Goal: Information Seeking & Learning: Learn about a topic

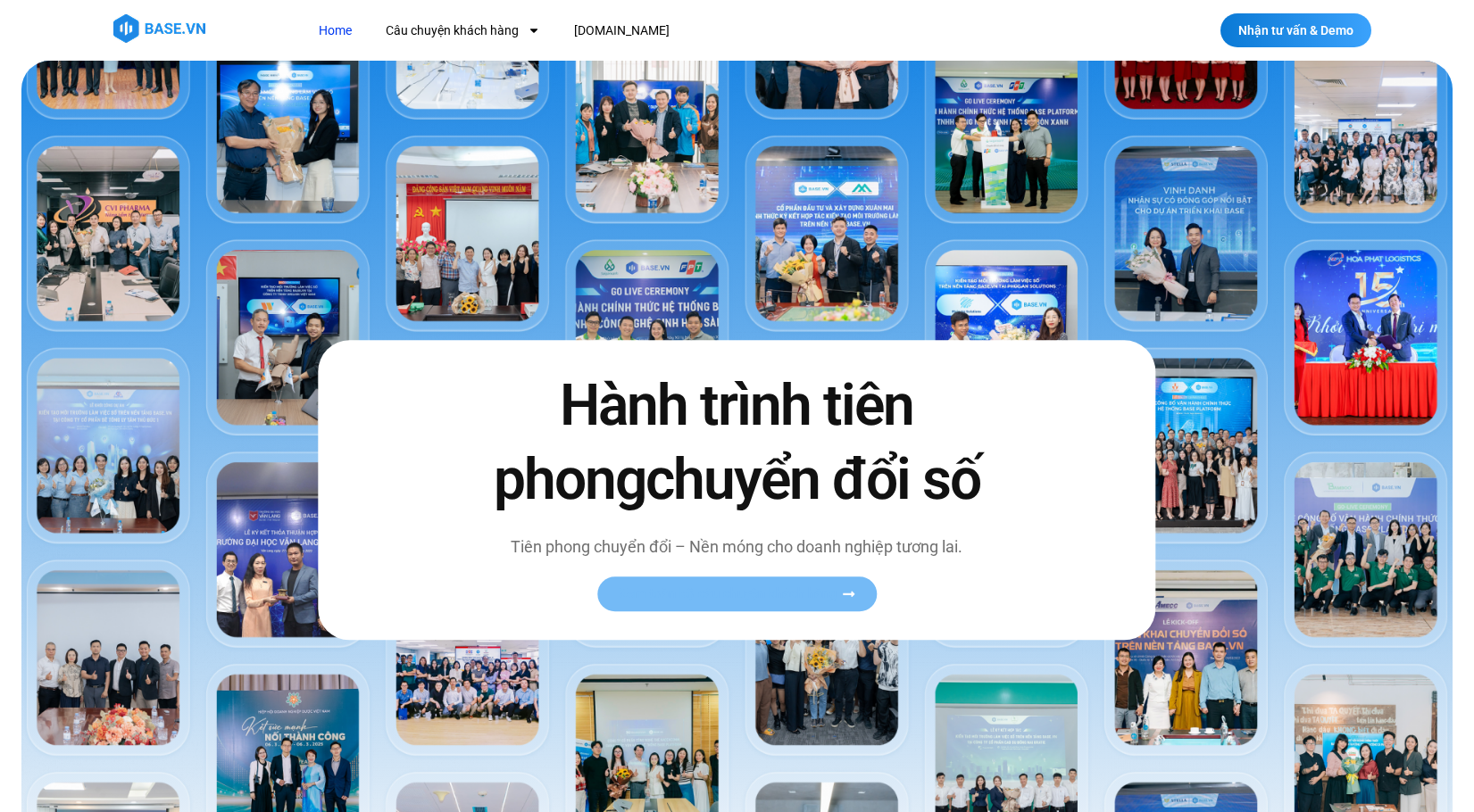
click at [809, 593] on span "Xem toàn bộ câu chuyện khách hàng" at bounding box center [727, 595] width 218 height 14
click at [809, 595] on span "Xem toàn bộ câu chuyện khách hàng" at bounding box center [727, 595] width 218 height 14
click at [858, 592] on link "Xem toàn bộ câu chuyện khách hàng" at bounding box center [737, 595] width 279 height 35
click at [840, 594] on span "Xem toàn bộ câu chuyện khách hàng" at bounding box center [737, 595] width 237 height 14
click at [830, 595] on span "Xem toàn bộ câu chuyện khách hàng" at bounding box center [727, 595] width 218 height 14
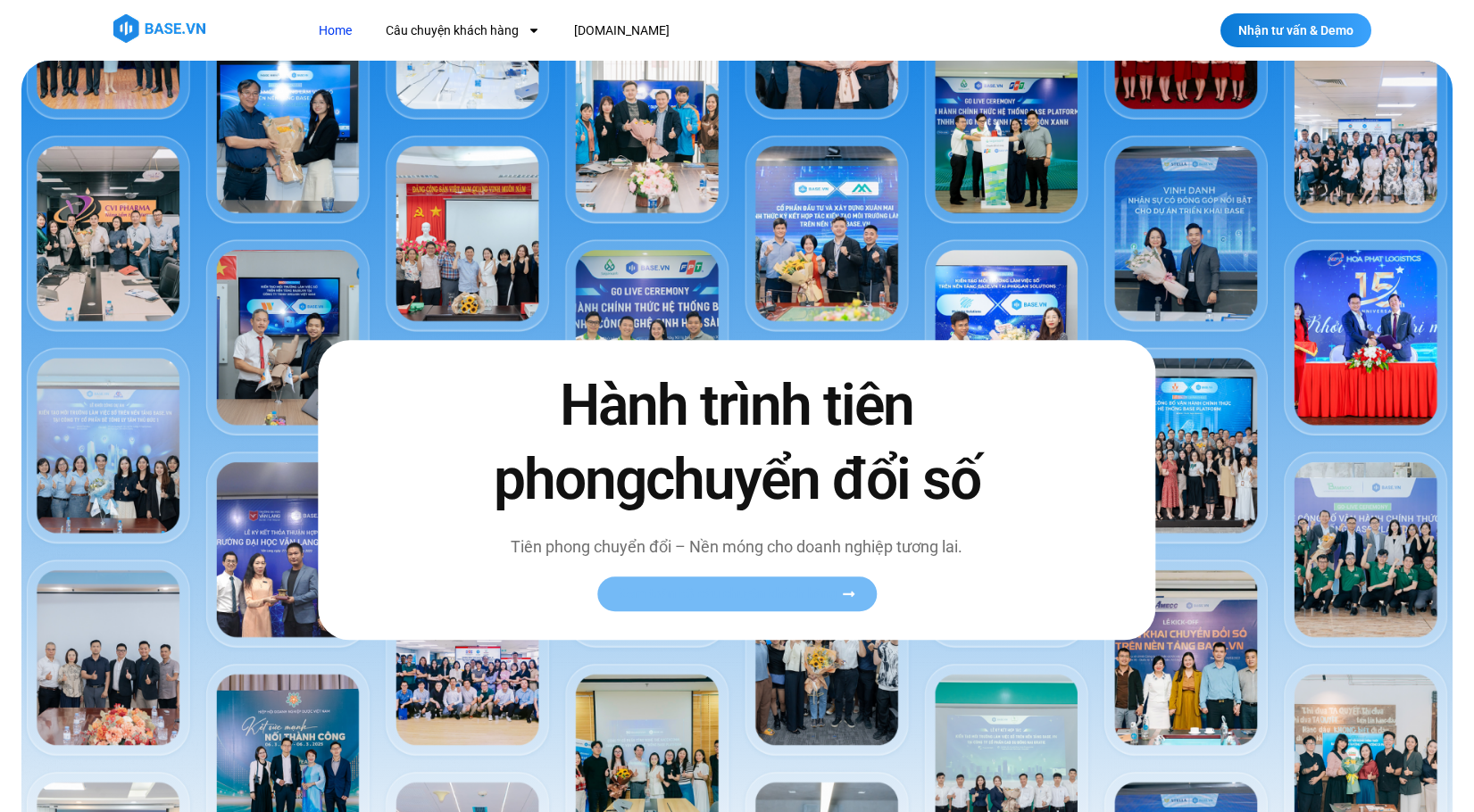
click at [843, 595] on icon at bounding box center [848, 595] width 12 height 6
click at [900, 486] on span "chuyển đổi số" at bounding box center [812, 479] width 335 height 67
click at [1050, 373] on div "Hành trình tiên phong chuyển đổi số Tiên phong chuyển đổi – Nền móng cho doanh …" at bounding box center [736, 489] width 837 height 300
click at [1167, 214] on img at bounding box center [737, 481] width 1430 height 841
click at [1185, 442] on img at bounding box center [737, 481] width 1430 height 841
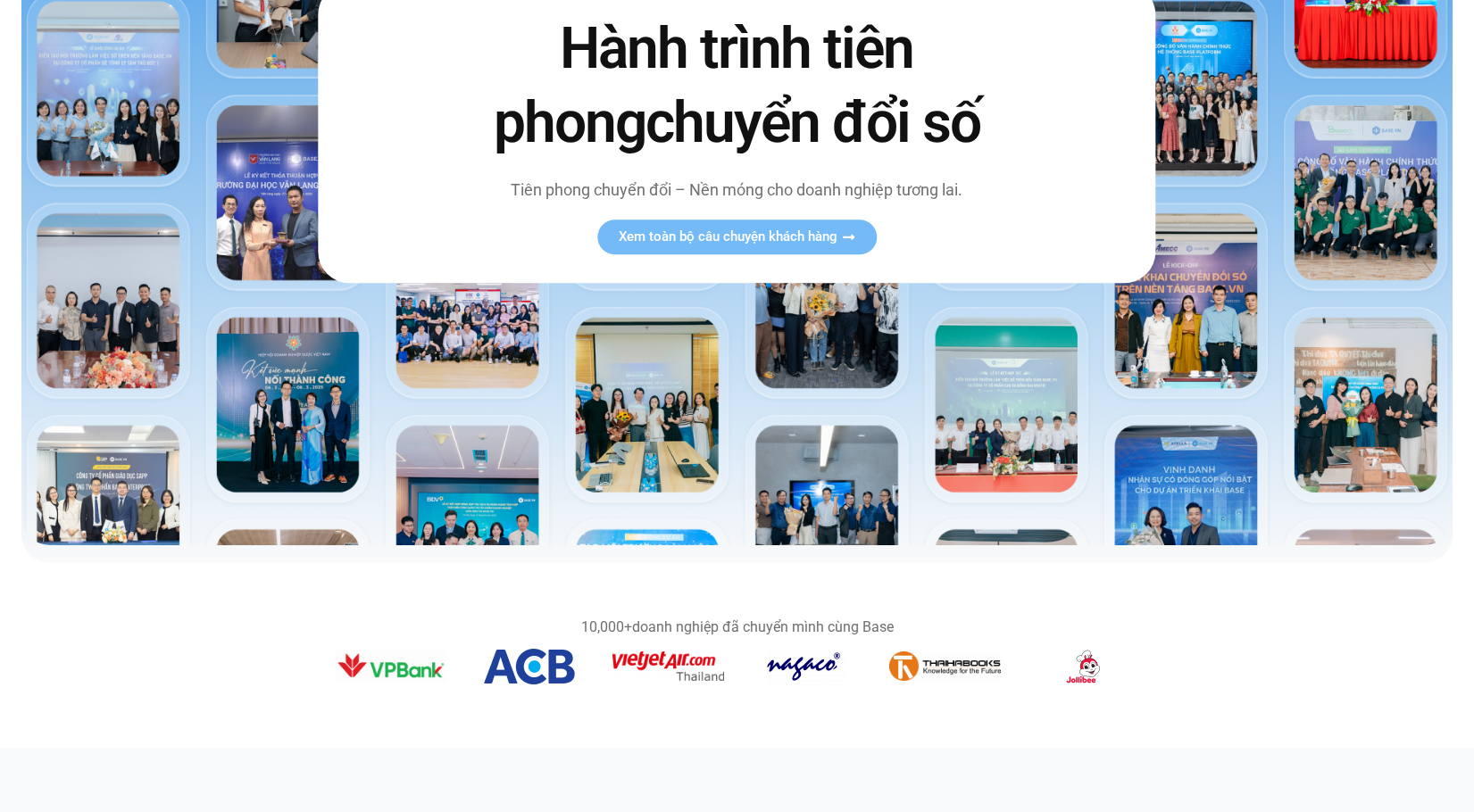
scroll to position [179, 0]
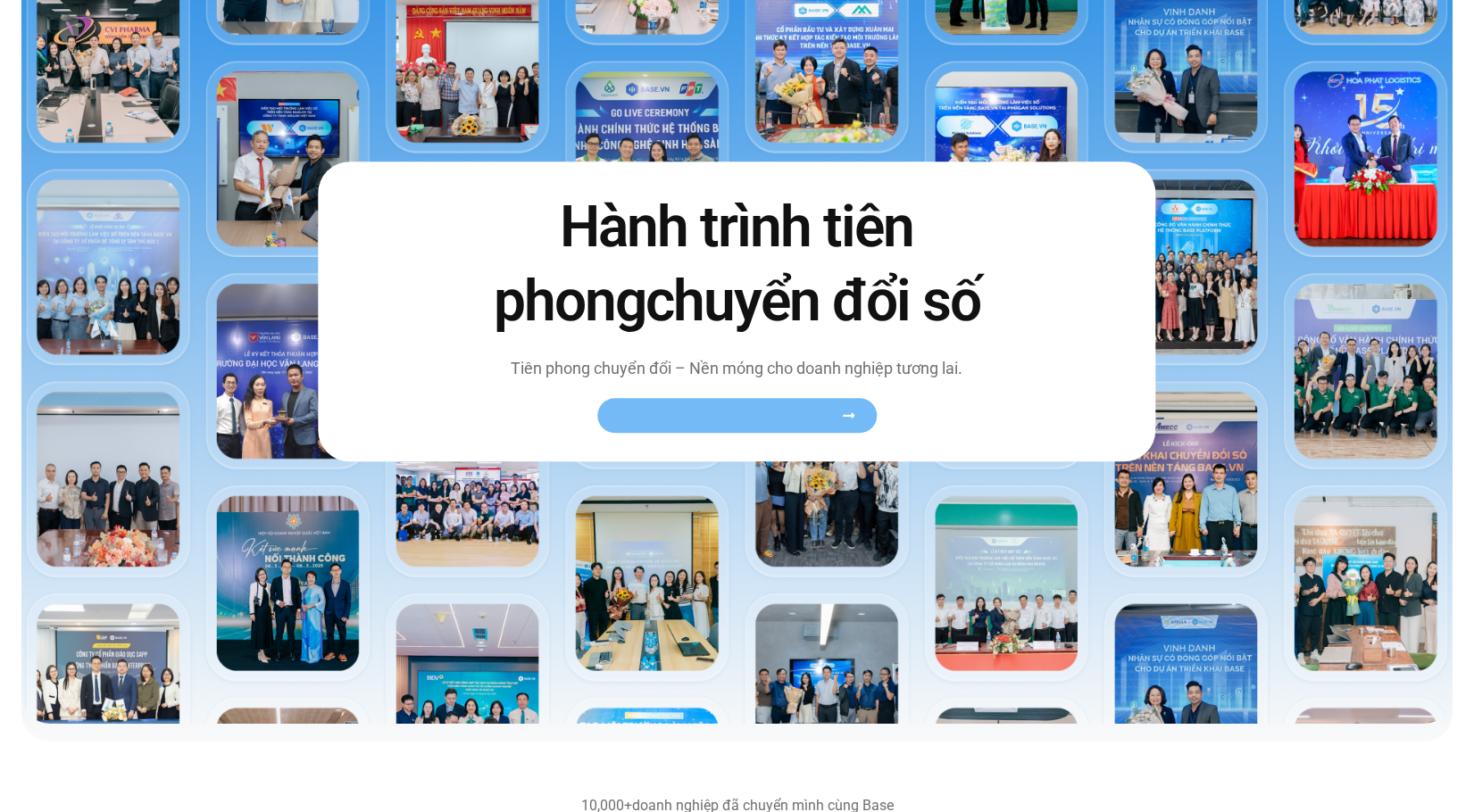
click at [851, 415] on icon at bounding box center [848, 416] width 12 height 6
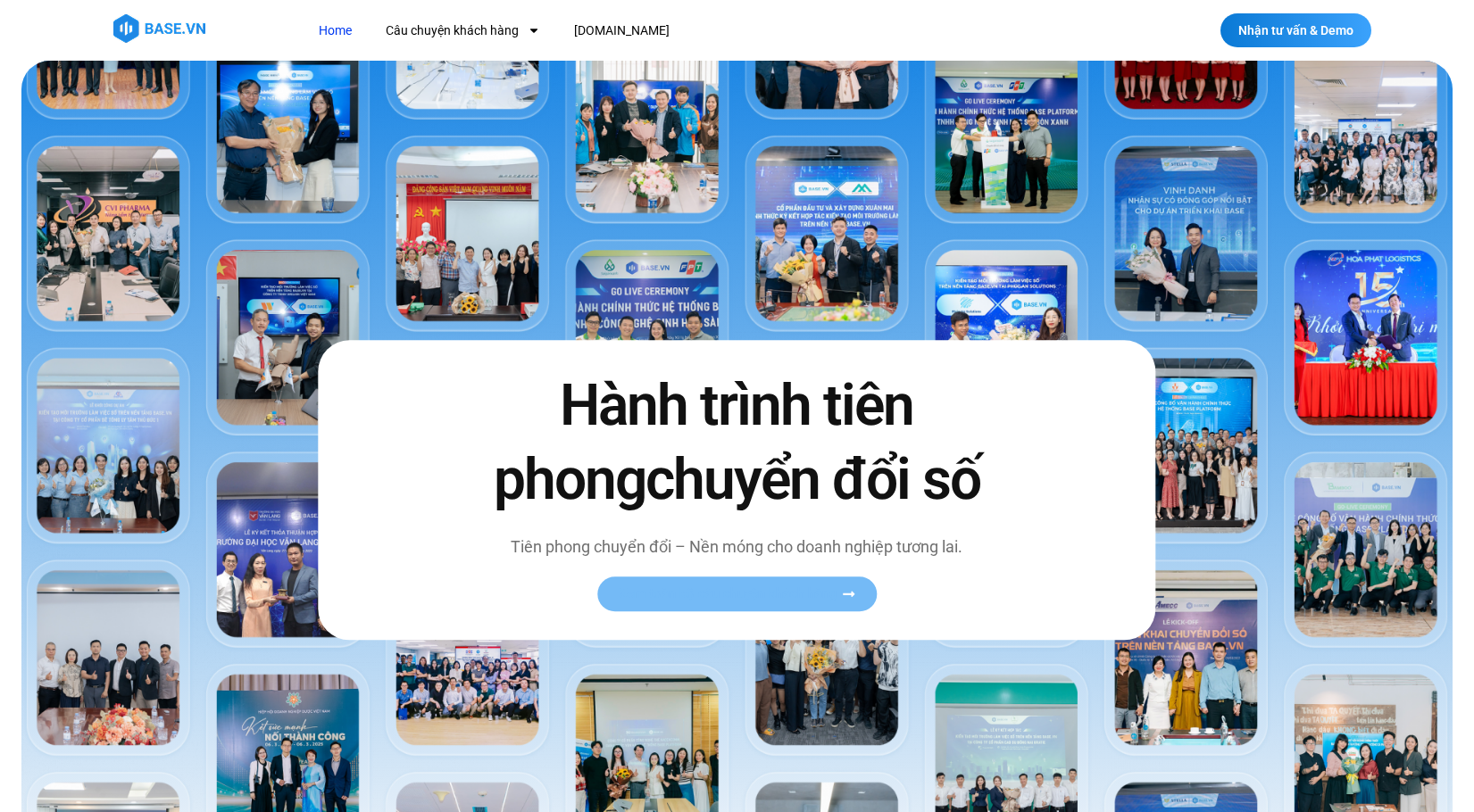
click at [849, 595] on icon at bounding box center [848, 595] width 12 height 6
click at [796, 588] on span "Xem toàn bộ câu chuyện khách hàng" at bounding box center [727, 595] width 218 height 14
click at [689, 583] on link "Xem toàn bộ câu chuyện khách hàng" at bounding box center [737, 595] width 279 height 35
click at [1358, 561] on img at bounding box center [737, 481] width 1430 height 841
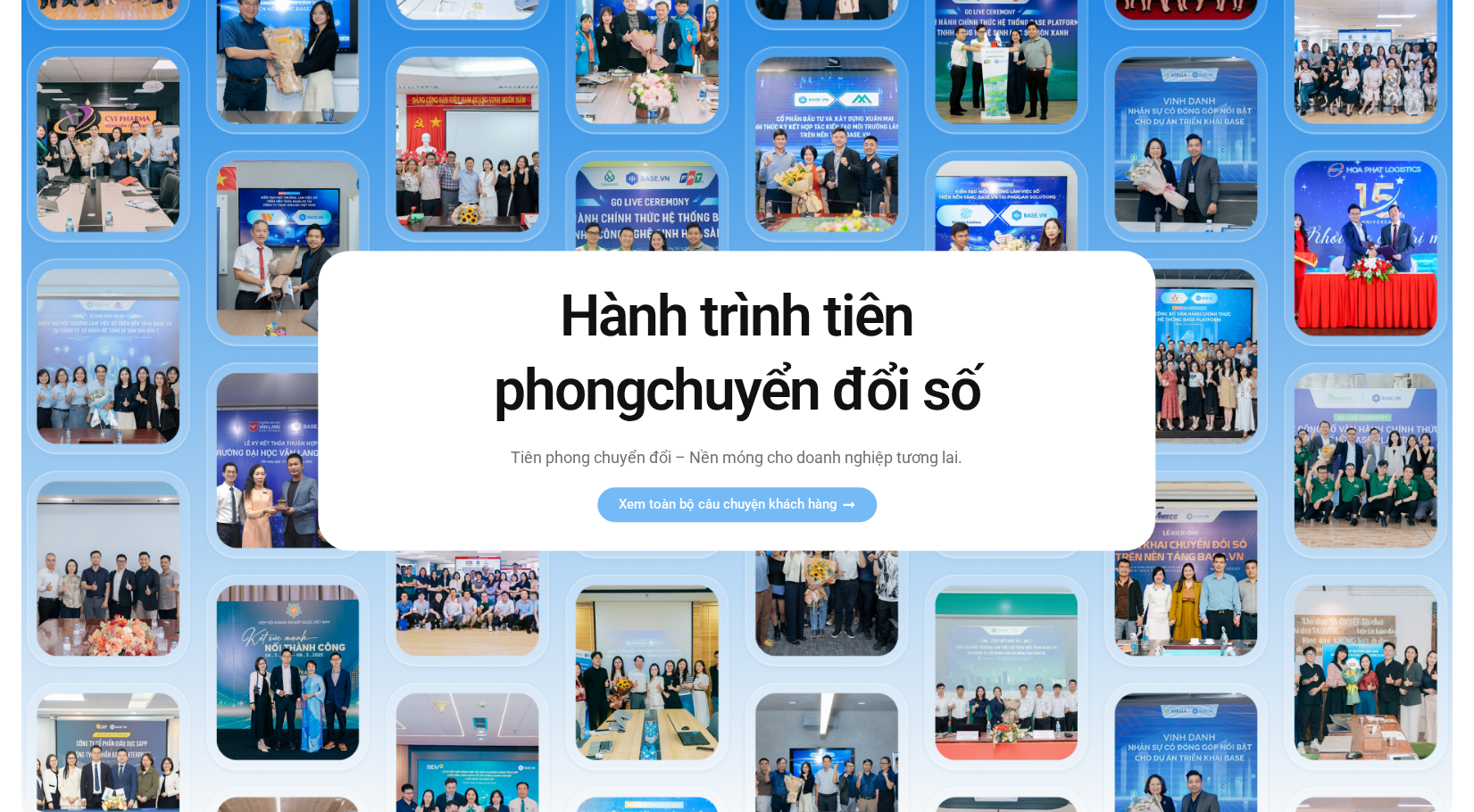
click at [1290, 567] on img at bounding box center [737, 392] width 1430 height 841
click at [1350, 527] on img at bounding box center [737, 392] width 1430 height 841
click at [1352, 523] on img at bounding box center [737, 392] width 1430 height 841
click at [1353, 522] on img at bounding box center [737, 392] width 1430 height 841
drag, startPoint x: 685, startPoint y: 461, endPoint x: 767, endPoint y: 460, distance: 82.0
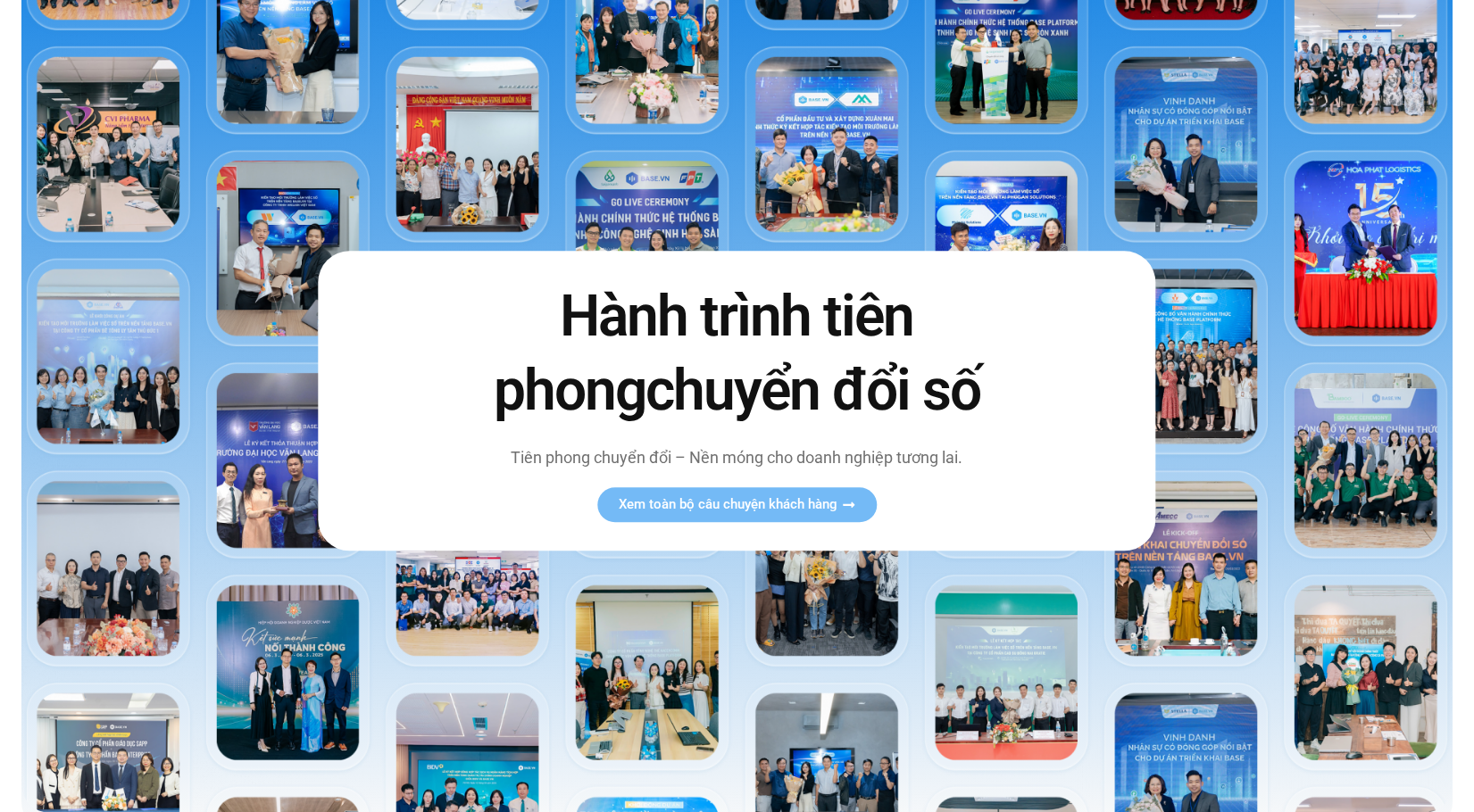
click at [687, 460] on p "Tiên phong chuyển đổi – Nền móng cho doanh nghiệp tương lai." at bounding box center [736, 458] width 562 height 24
click at [709, 503] on span "Xem toàn bộ câu chuyện khách hàng" at bounding box center [727, 505] width 218 height 14
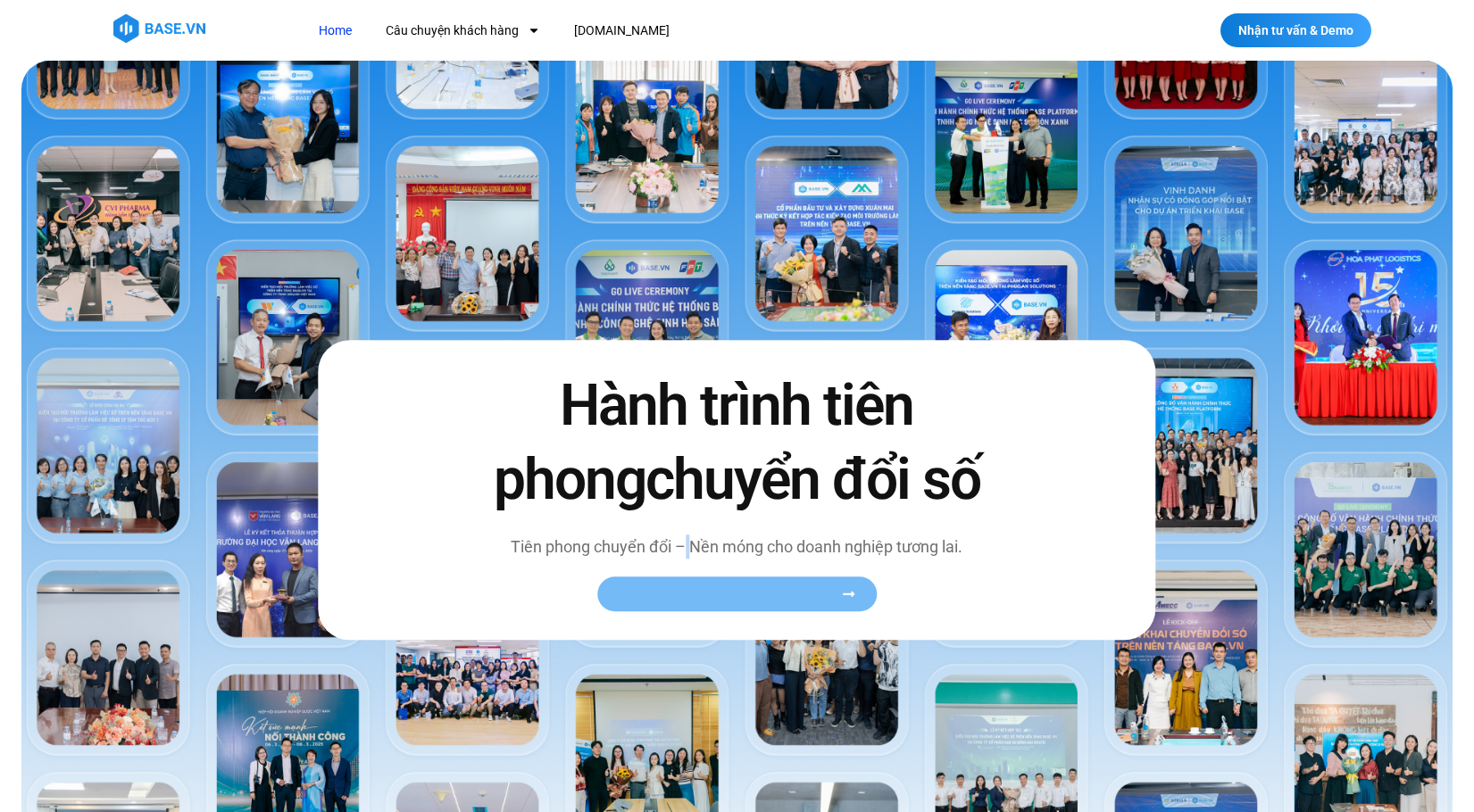
click at [843, 597] on icon at bounding box center [848, 595] width 14 height 14
click at [845, 596] on icon at bounding box center [848, 595] width 14 height 14
click at [601, 36] on link "[DOMAIN_NAME]" at bounding box center [622, 31] width 122 height 33
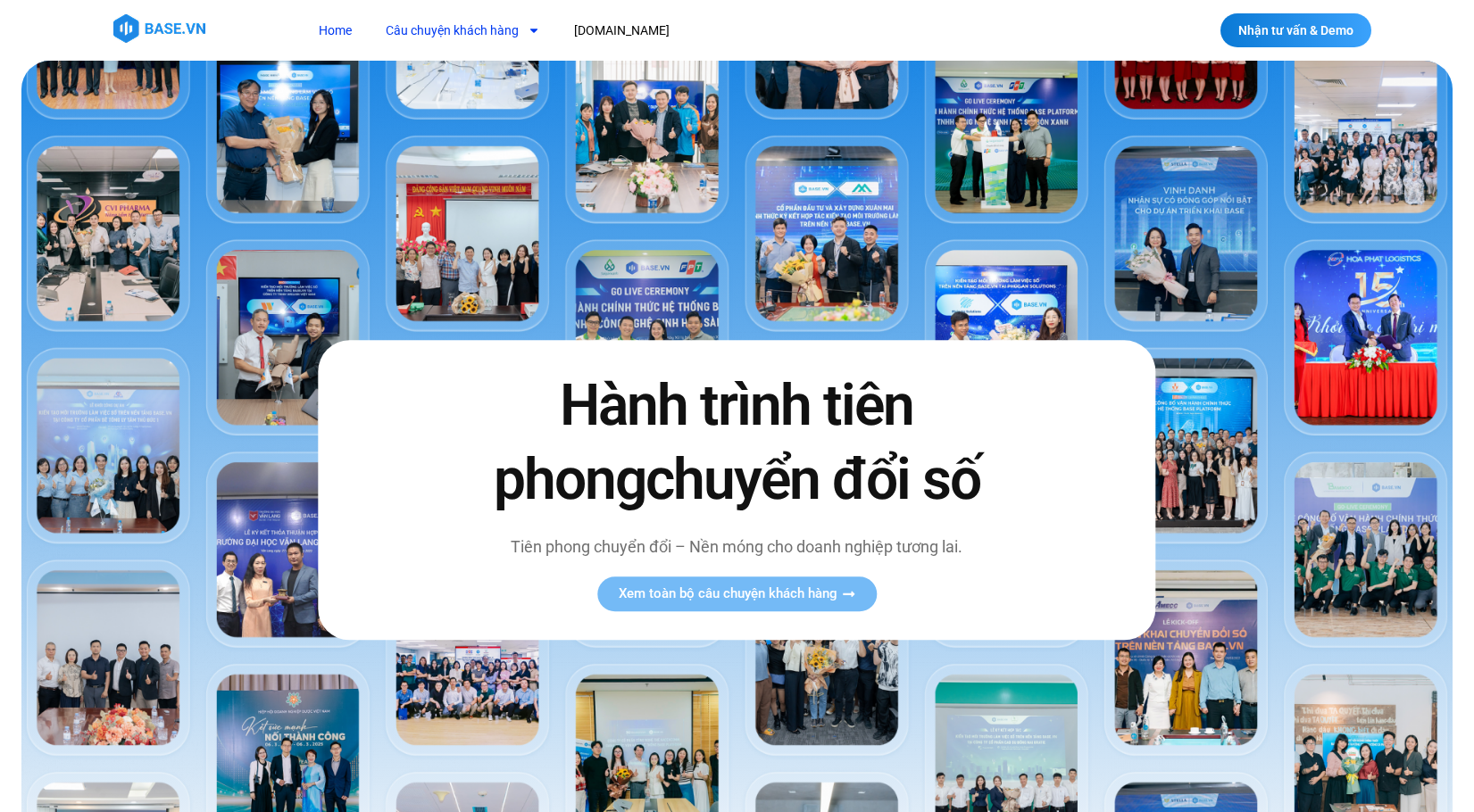
click at [462, 18] on link "Câu chuyện khách hàng" at bounding box center [463, 31] width 181 height 33
click at [463, 23] on link "Câu chuyện khách hàng" at bounding box center [463, 31] width 181 height 33
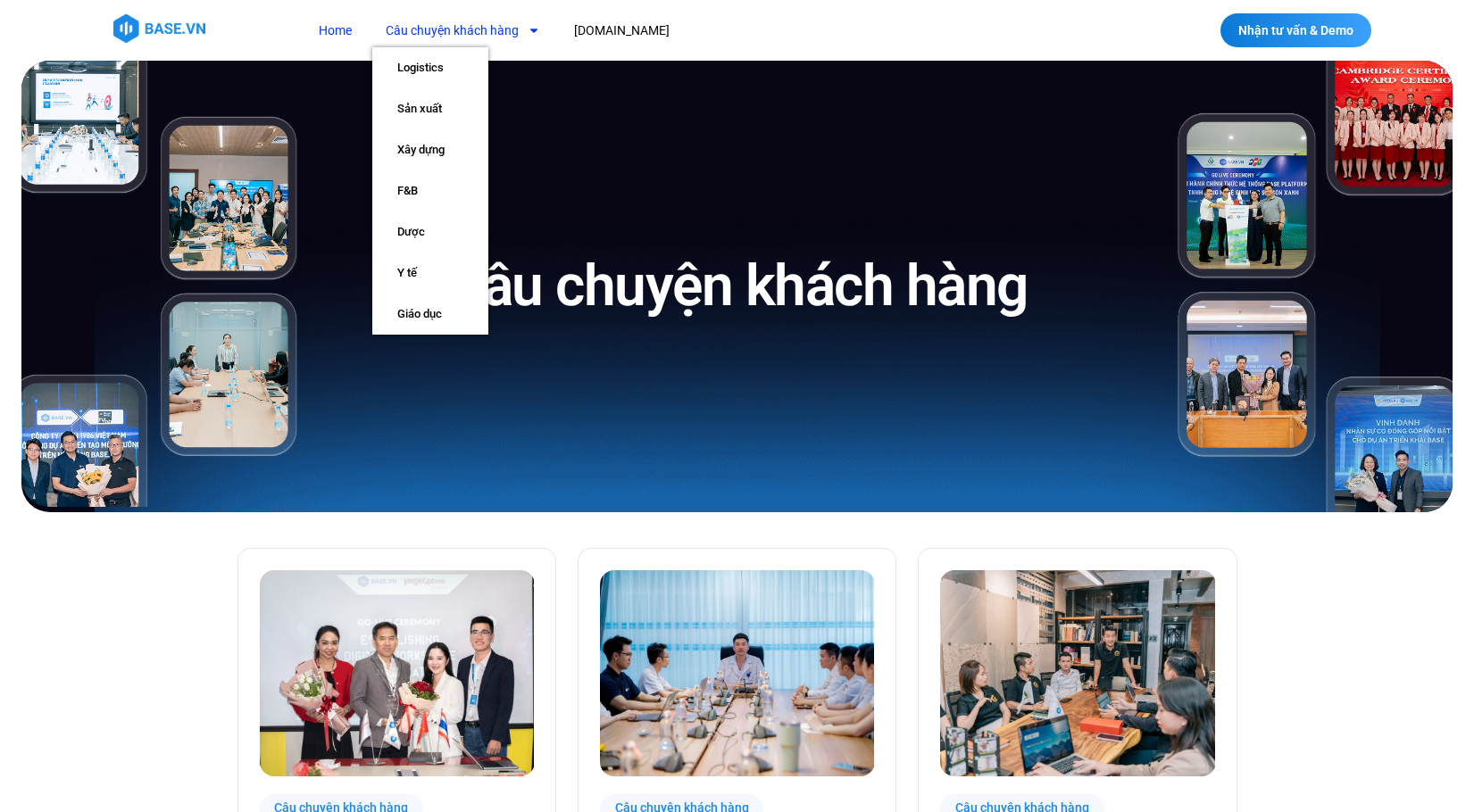
click at [317, 31] on link "Home" at bounding box center [336, 31] width 60 height 33
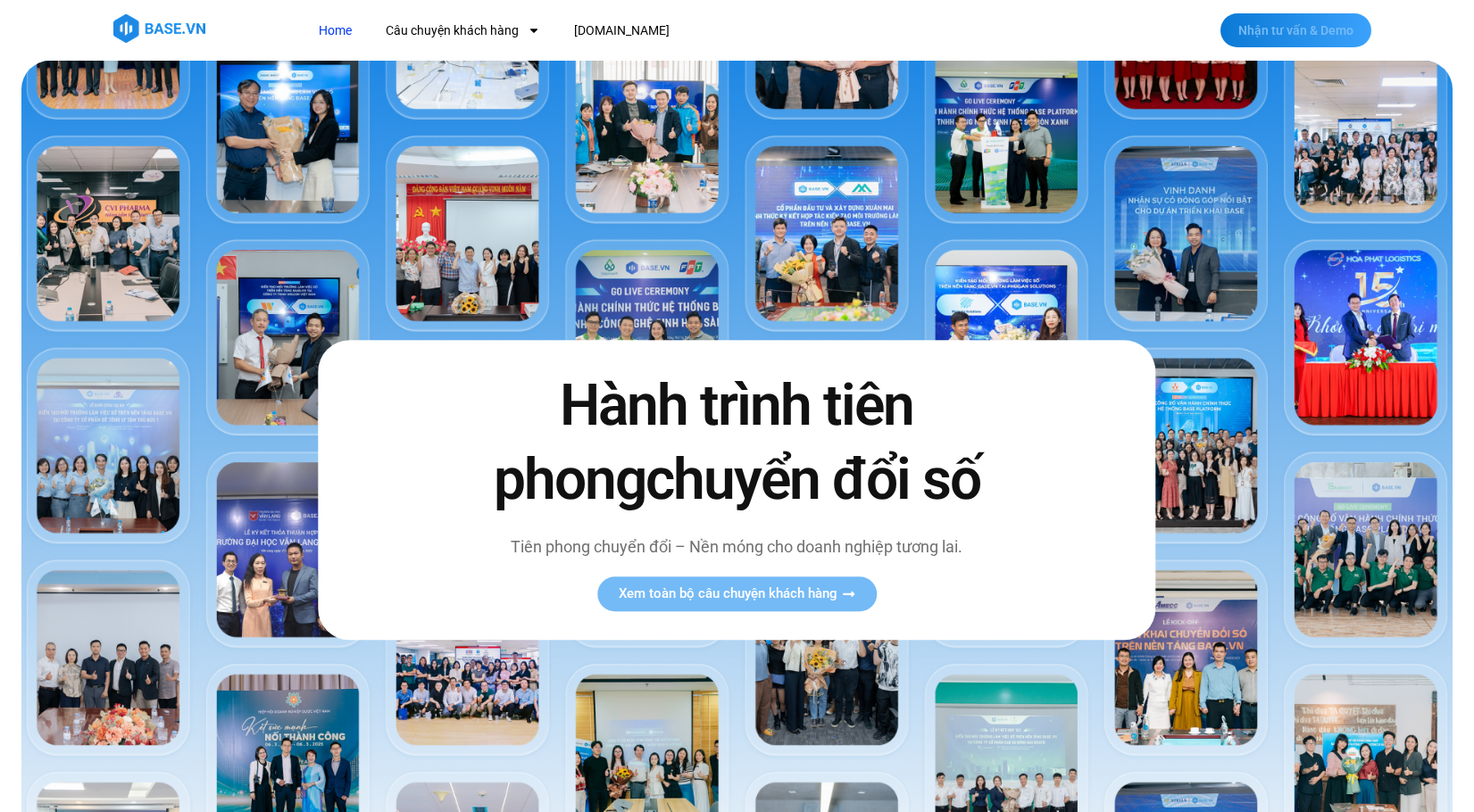
click at [1265, 30] on span "Nhận tư vấn & Demo" at bounding box center [1295, 30] width 115 height 13
